Goal: Transaction & Acquisition: Purchase product/service

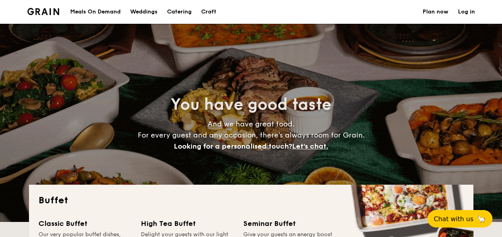
select select
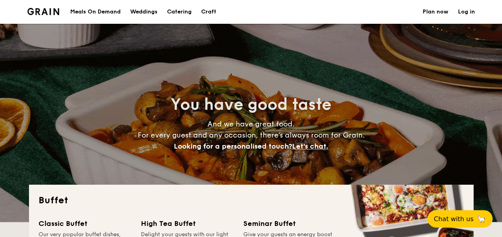
click at [185, 12] on h1 "Catering" at bounding box center [179, 12] width 25 height 24
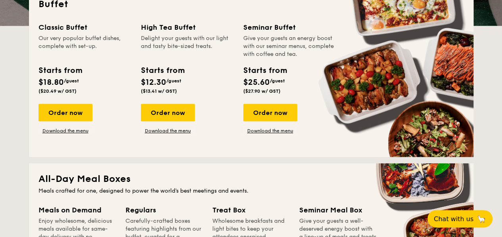
scroll to position [197, 0]
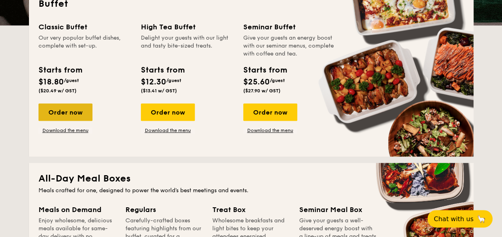
click at [66, 113] on div "Order now" at bounding box center [65, 112] width 54 height 17
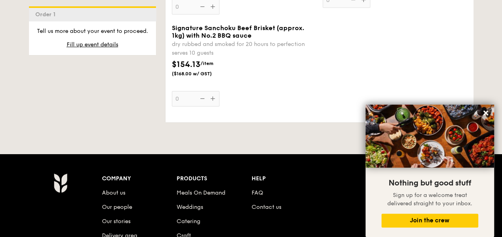
scroll to position [1015, 0]
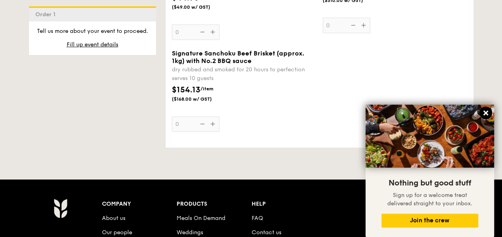
click at [487, 111] on icon at bounding box center [485, 112] width 7 height 7
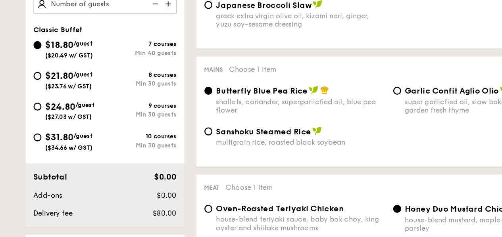
scroll to position [276, 0]
